Goal: Task Accomplishment & Management: Use online tool/utility

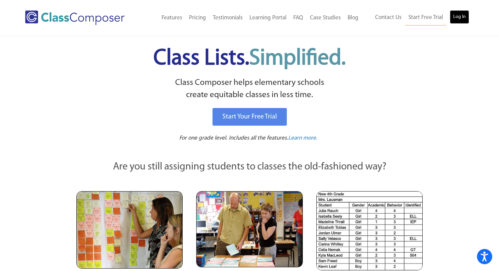
click at [464, 13] on link "Log In" at bounding box center [459, 17] width 19 height 14
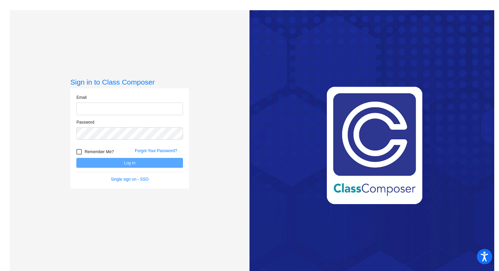
type input "gsambanis@sd25.org"
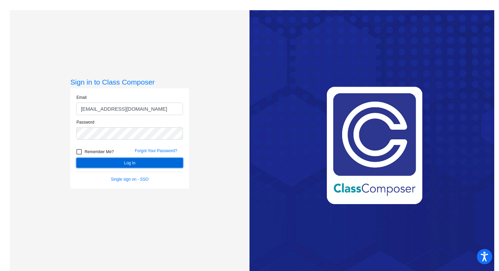
click at [128, 161] on button "Log In" at bounding box center [129, 163] width 107 height 10
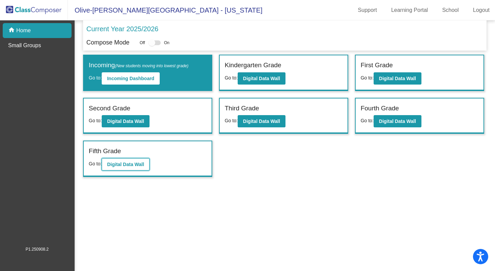
click at [125, 164] on b "Digital Data Wall" at bounding box center [125, 164] width 37 height 5
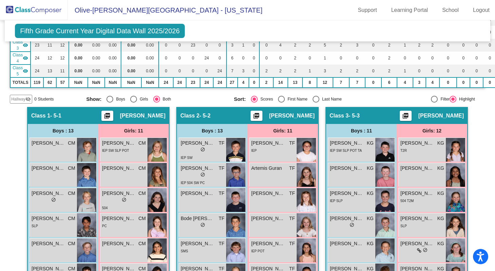
scroll to position [98, 0]
